Goal: Transaction & Acquisition: Purchase product/service

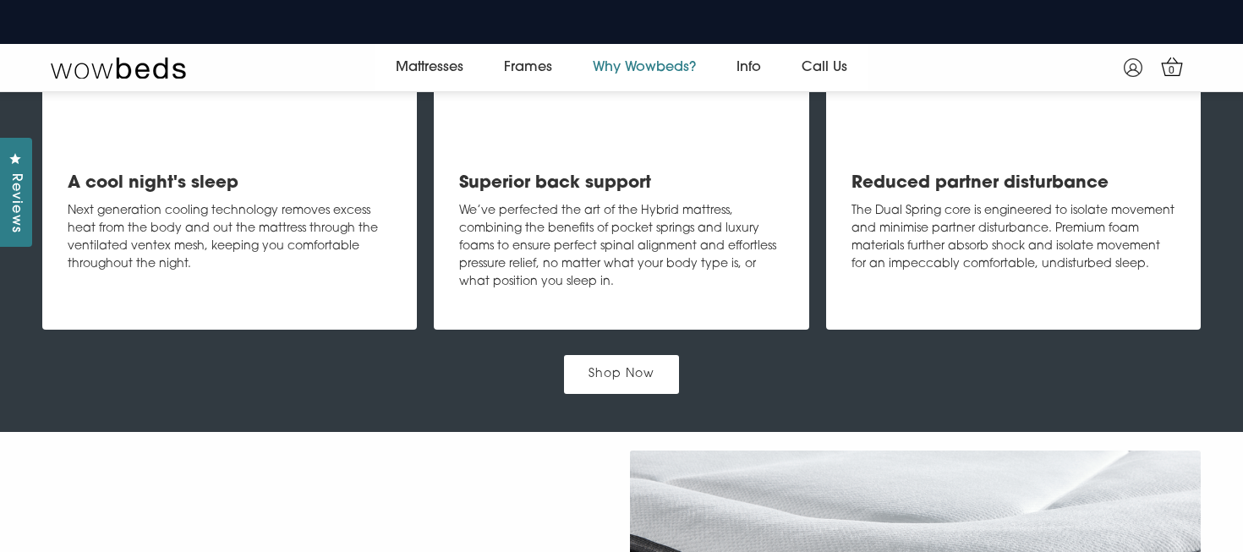
scroll to position [1482, 0]
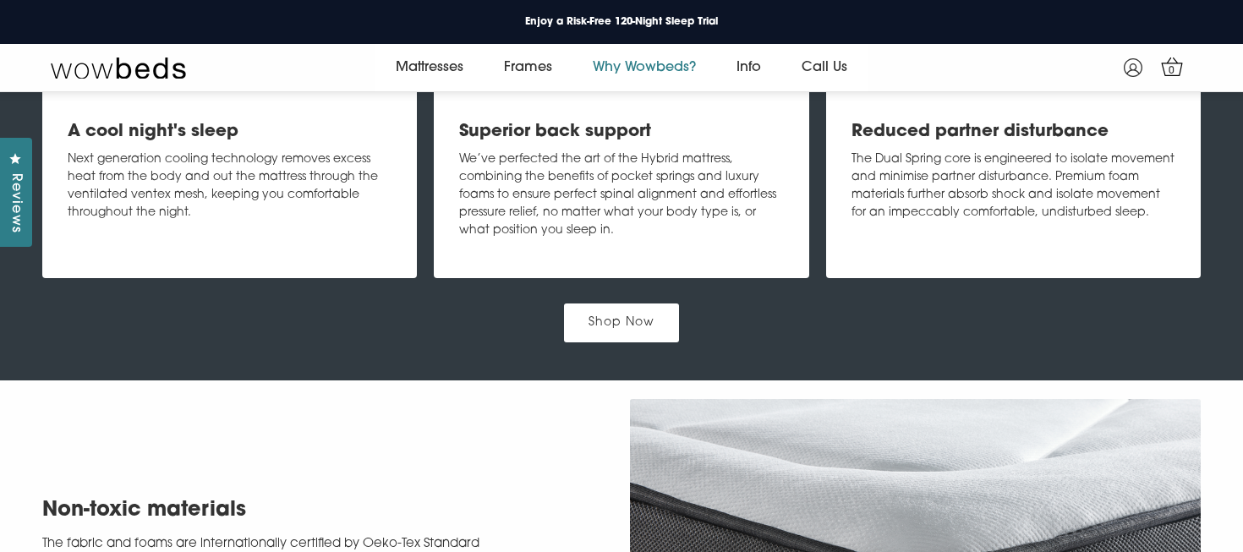
click at [624, 338] on link "Shop Now" at bounding box center [621, 322] width 115 height 38
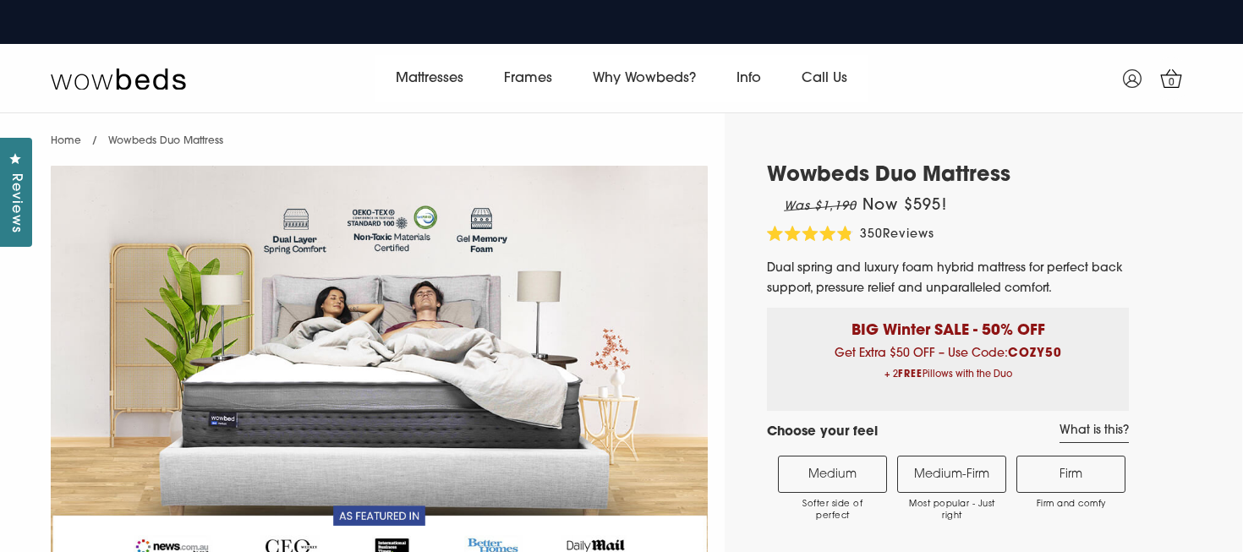
select select "Medium-Firm"
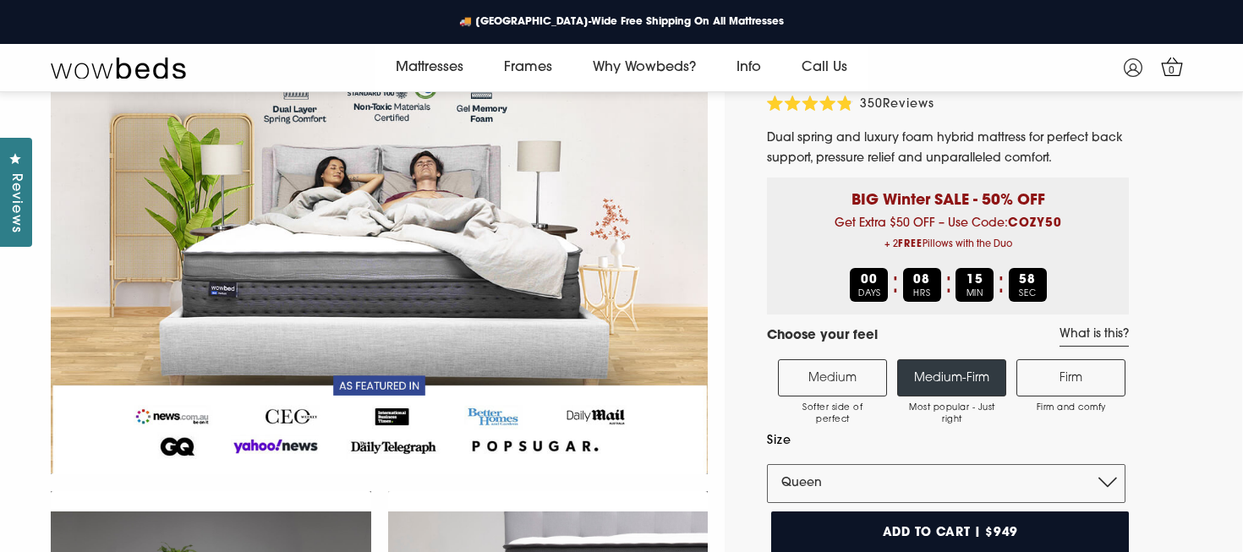
scroll to position [107, 0]
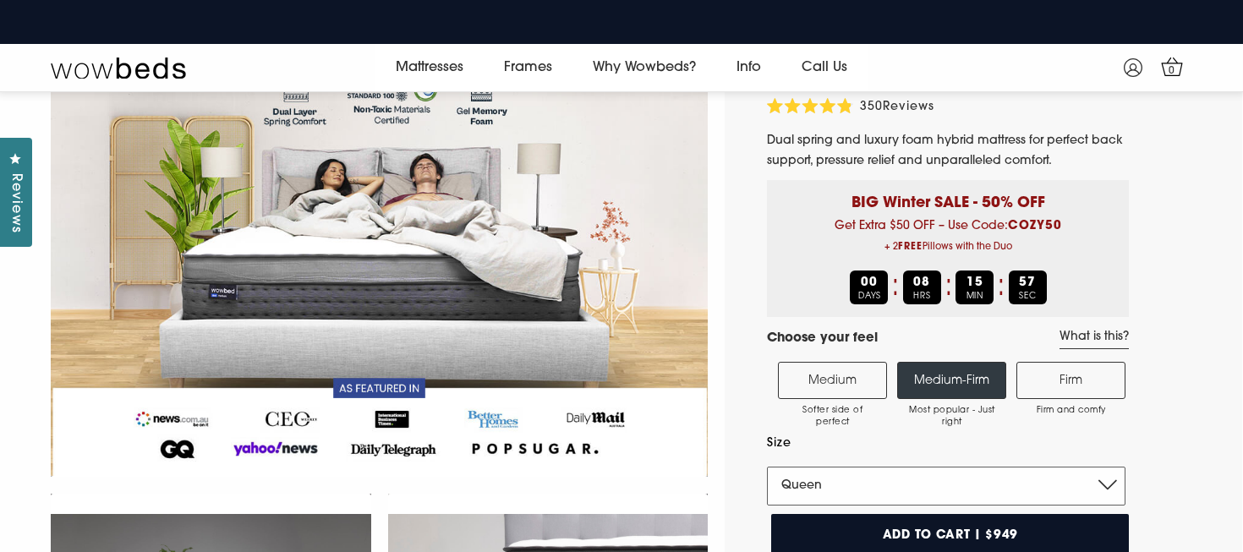
click at [911, 497] on select "Single King Single Double Queen King" at bounding box center [946, 486] width 358 height 39
select select "King"
click at [767, 468] on select "Single King Single Double Queen King" at bounding box center [946, 486] width 358 height 39
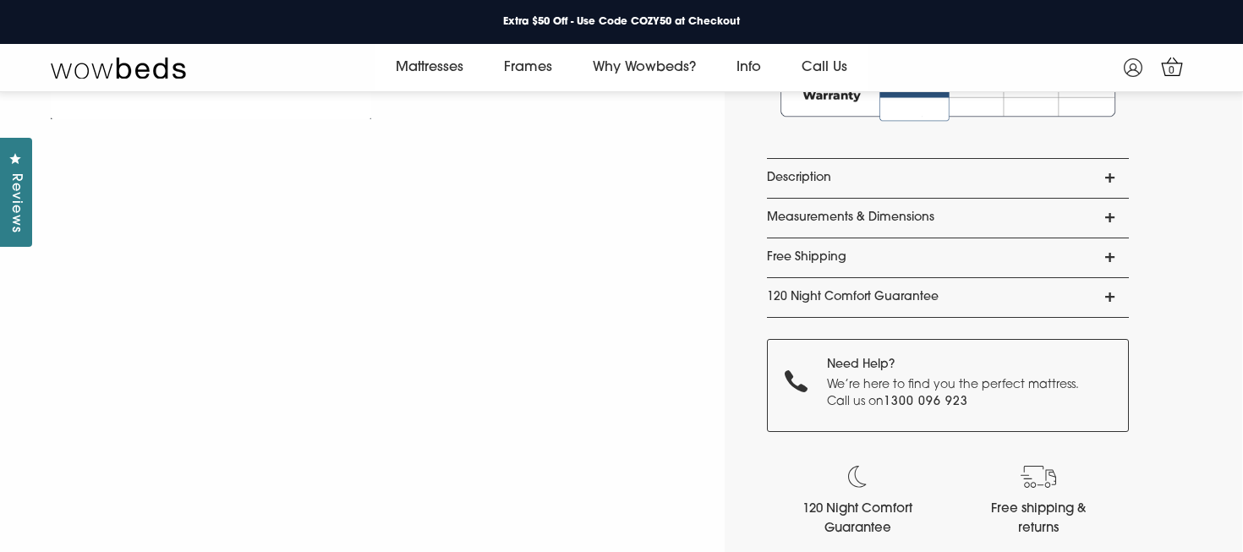
scroll to position [1470, 0]
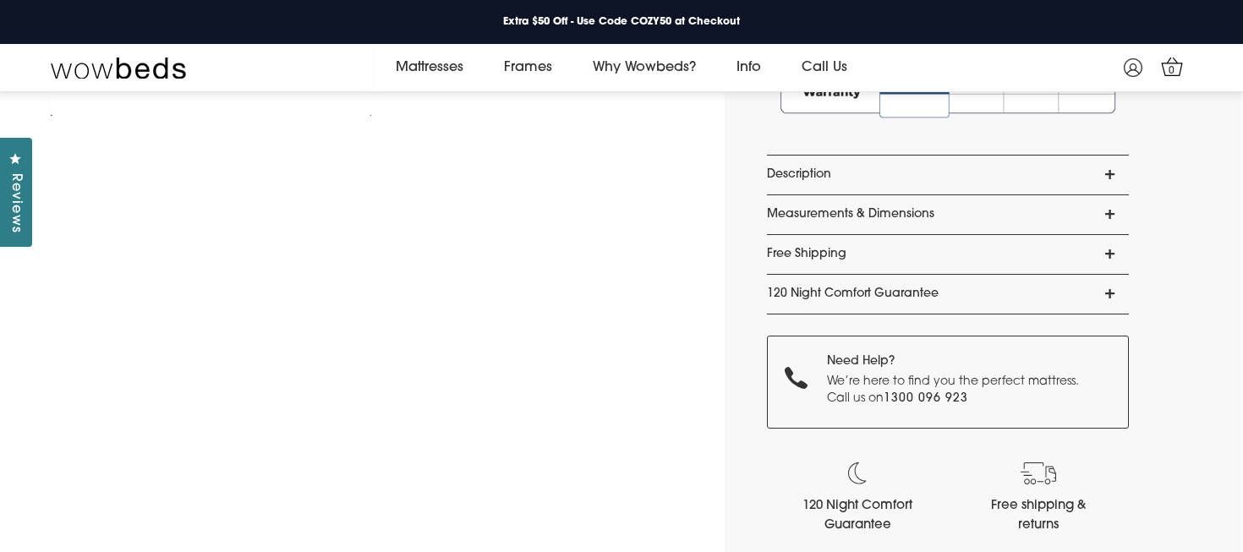
click at [807, 177] on link "Description" at bounding box center [948, 175] width 362 height 39
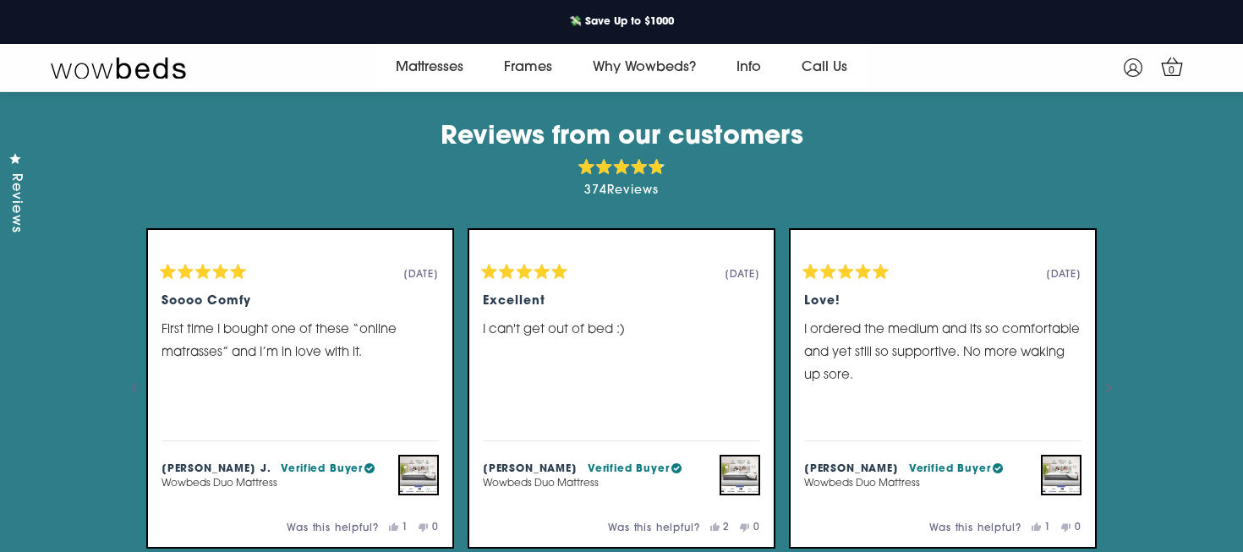
scroll to position [3233, 0]
